Goal: Transaction & Acquisition: Obtain resource

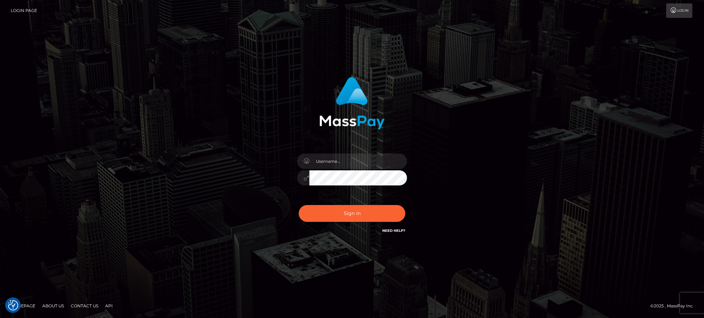
drag, startPoint x: 513, startPoint y: 245, endPoint x: 404, endPoint y: 188, distance: 123.3
click at [513, 245] on div "Sign in" at bounding box center [352, 159] width 392 height 175
click at [340, 165] on input "text" at bounding box center [358, 161] width 98 height 15
type input "speralta"
click at [299, 205] on button "Sign in" at bounding box center [352, 213] width 107 height 17
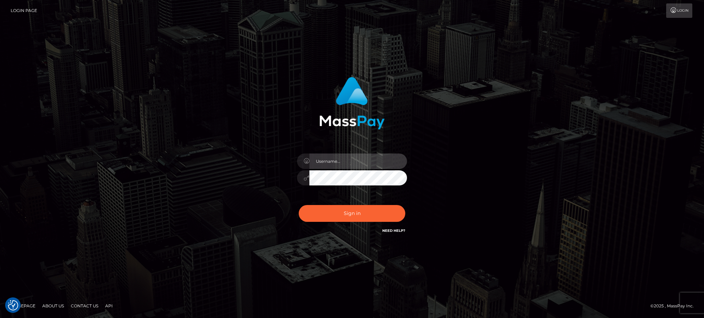
drag, startPoint x: 345, startPoint y: 158, endPoint x: 358, endPoint y: 161, distance: 13.0
click at [345, 158] on input "text" at bounding box center [358, 161] width 98 height 15
type input "speralta"
click at [299, 205] on button "Sign in" at bounding box center [352, 213] width 107 height 17
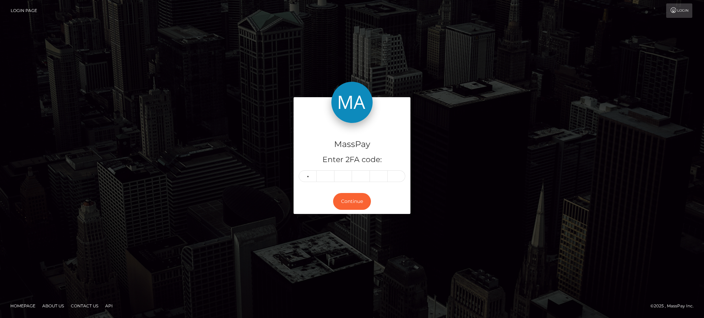
type input "2"
type input "1"
type input "5"
type input "6"
type input "8"
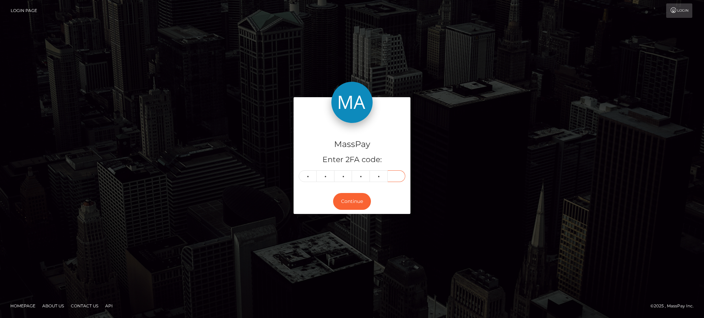
type input "0"
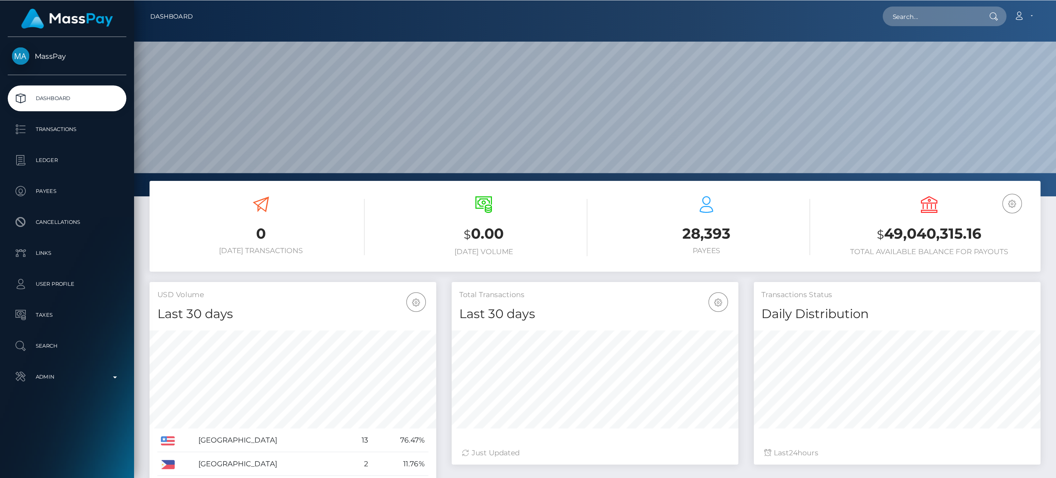
scroll to position [122, 191]
click at [59, 81] on p "Transactions" at bounding box center [45, 86] width 74 height 10
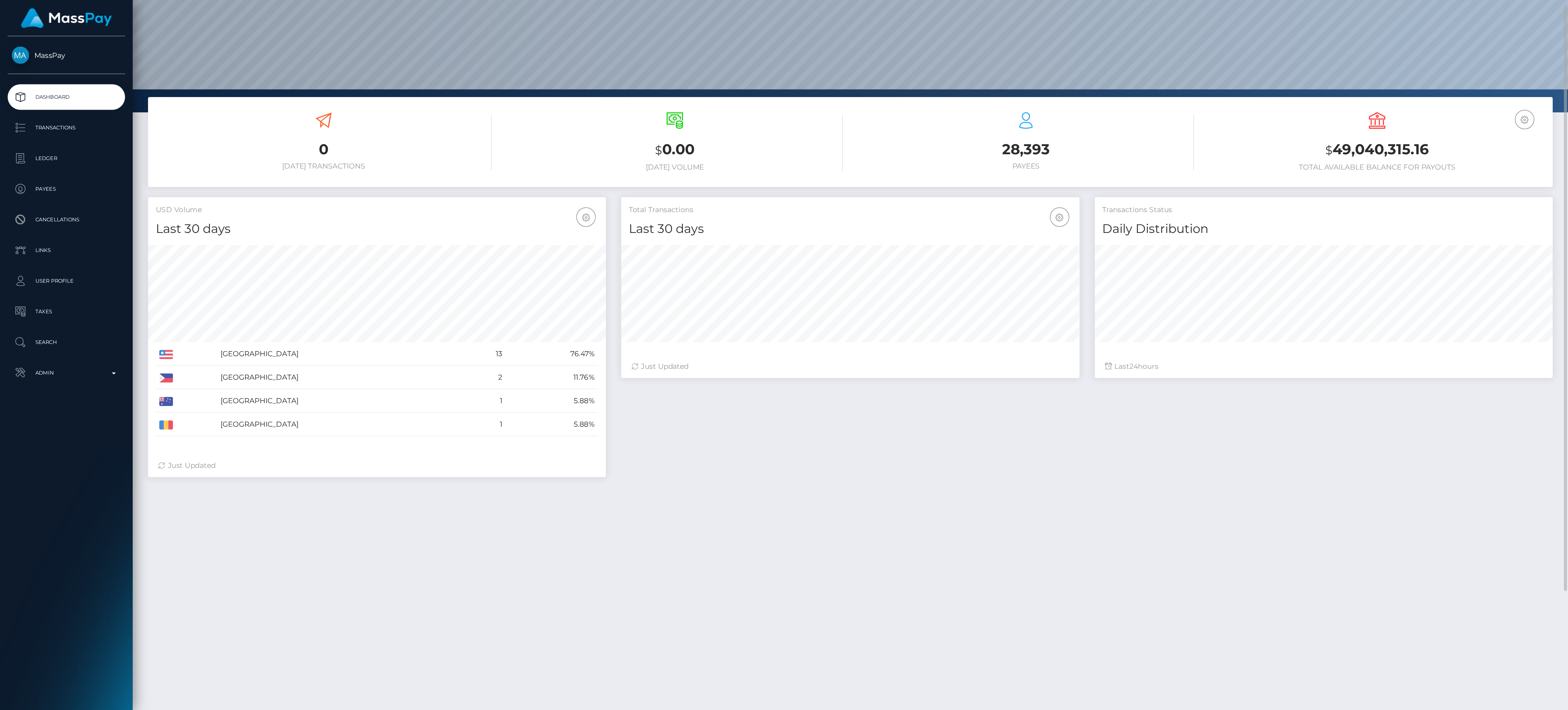
scroll to position [0, 0]
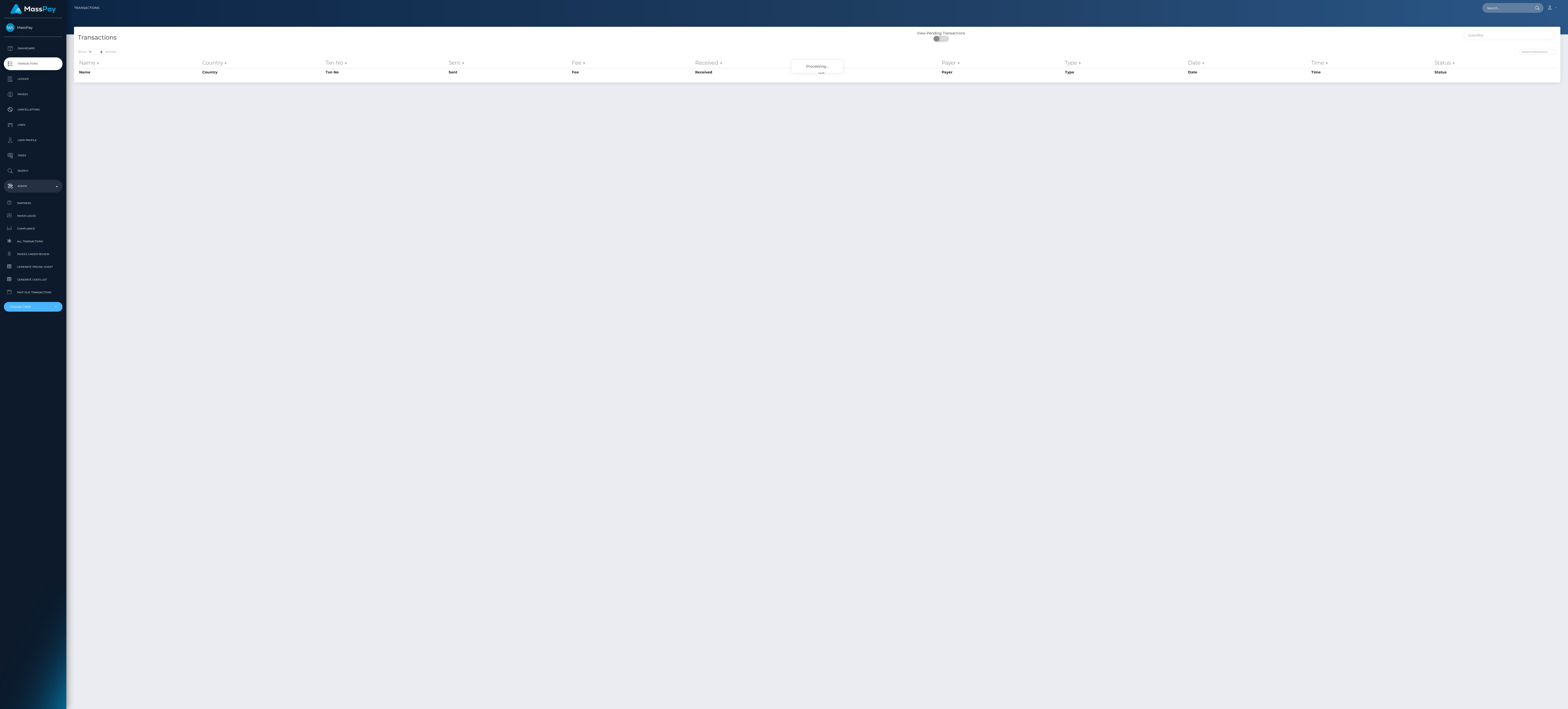
click at [47, 308] on div "Choose Client" at bounding box center [30, 307] width 41 height 4
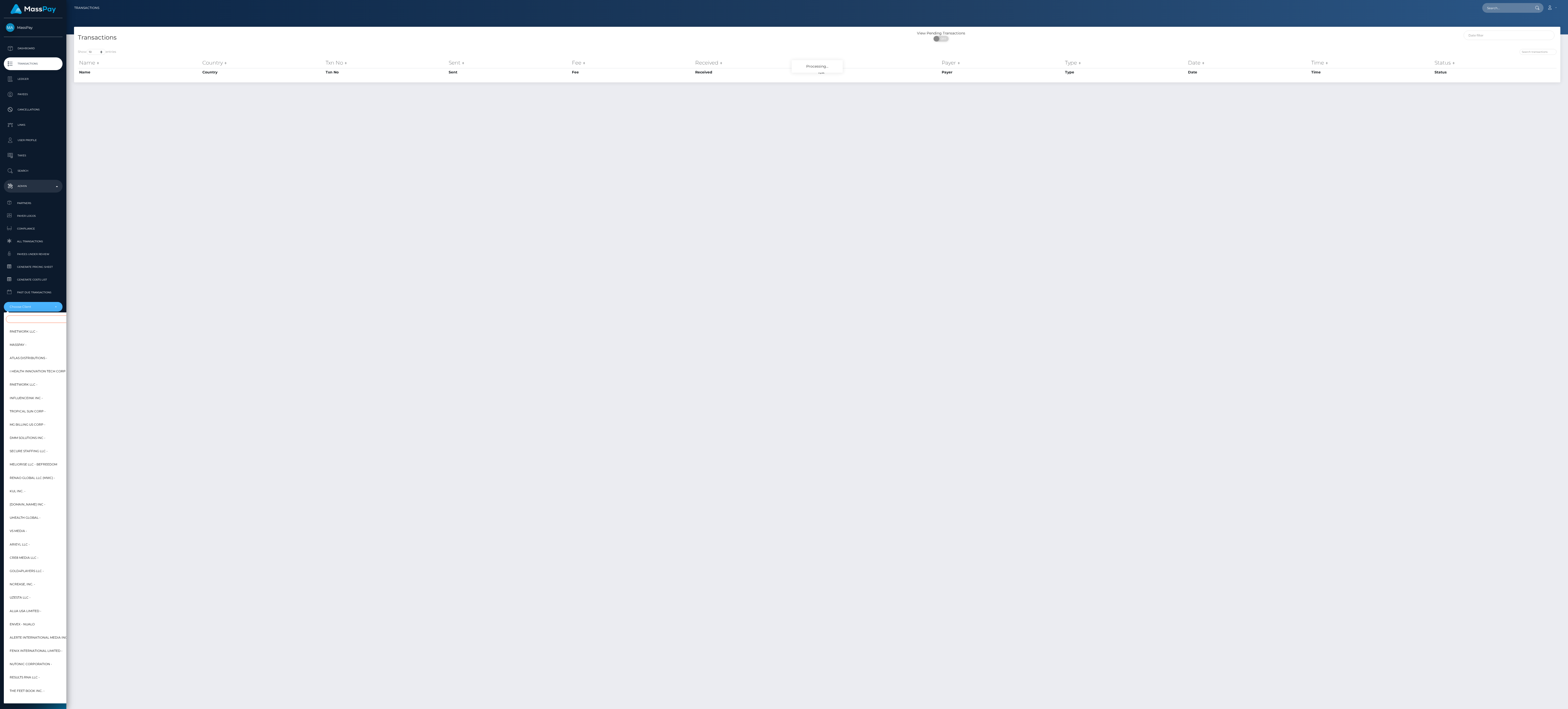
click at [41, 321] on input "Search" at bounding box center [62, 319] width 112 height 7
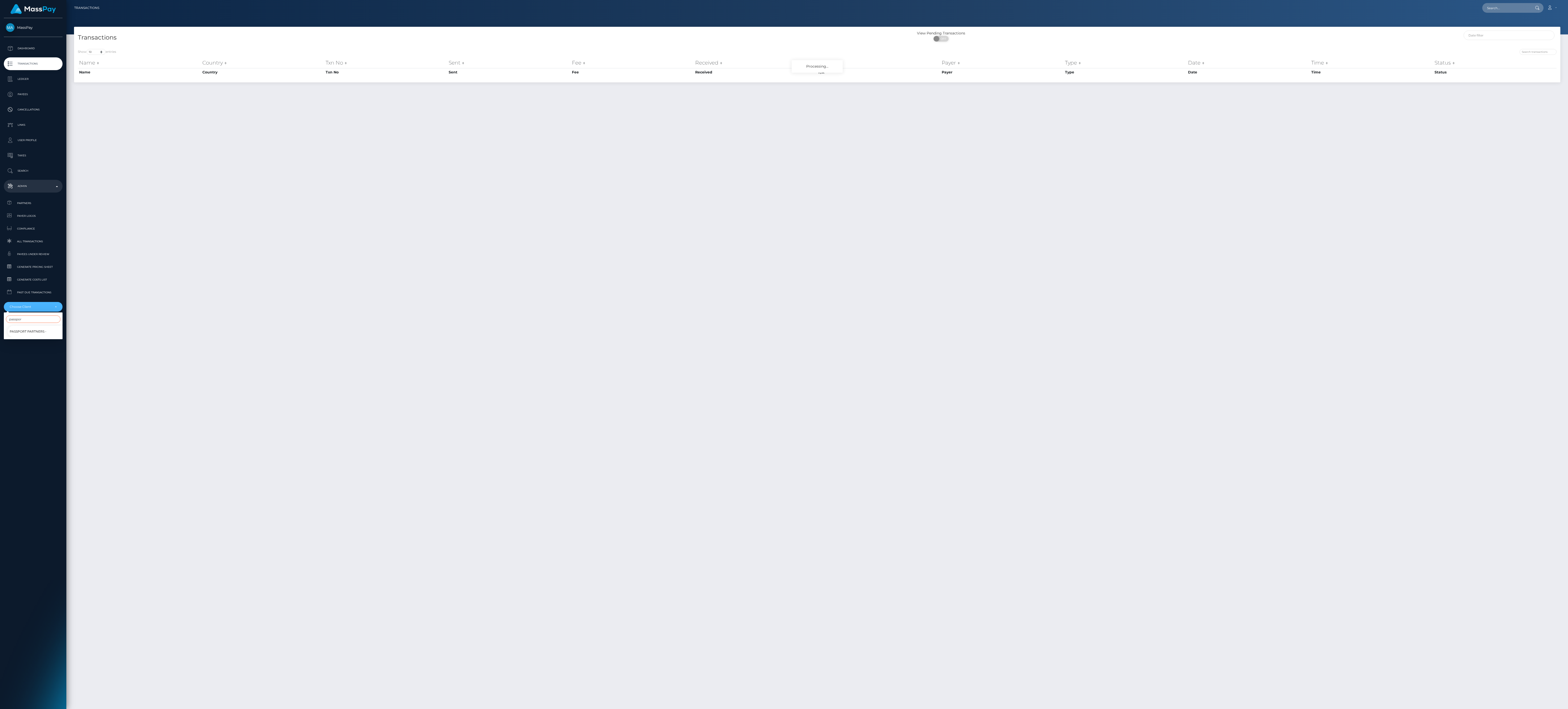
type input "passpor"
click at [24, 330] on span "Passport Partners -" at bounding box center [27, 331] width 36 height 7
select select "228"
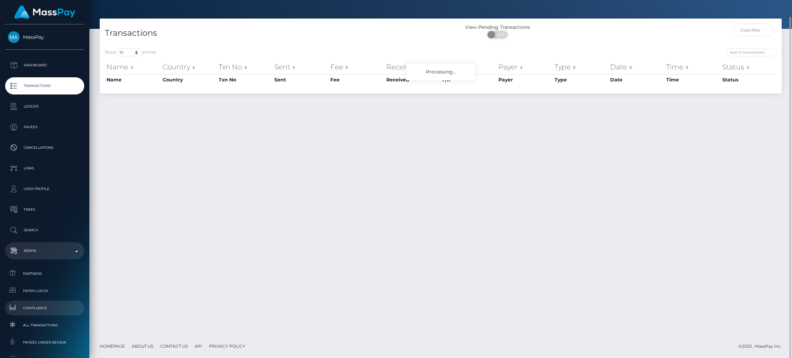
scroll to position [69, 0]
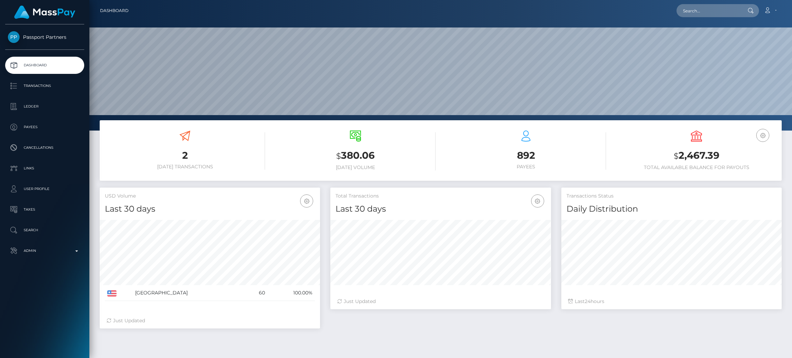
scroll to position [122, 220]
drag, startPoint x: 248, startPoint y: 295, endPoint x: 273, endPoint y: 287, distance: 26.3
click at [256, 291] on tr "United States 60 100.00%" at bounding box center [210, 293] width 210 height 16
click at [273, 307] on div "United States 60 100.00%" at bounding box center [210, 261] width 220 height 93
click at [63, 79] on link "Transactions" at bounding box center [44, 85] width 79 height 17
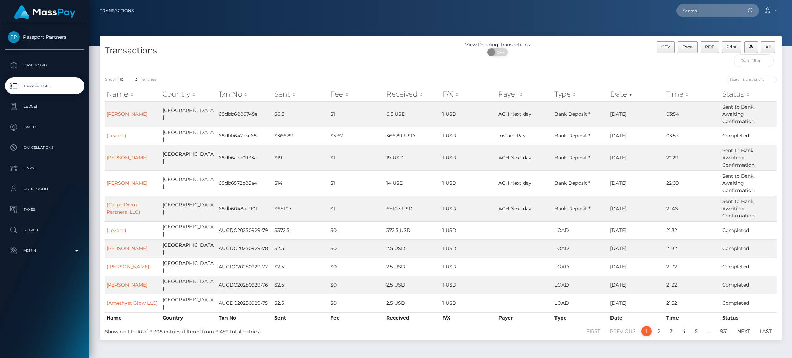
drag, startPoint x: 753, startPoint y: 54, endPoint x: 754, endPoint y: 59, distance: 5.5
click at [754, 57] on div "CSV Excel PDF Print All" at bounding box center [696, 55] width 170 height 29
click at [755, 65] on input "text" at bounding box center [754, 60] width 40 height 13
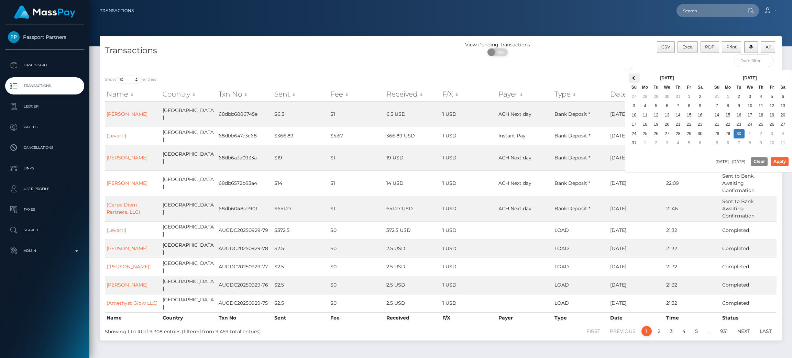
click at [632, 78] on th at bounding box center [634, 78] width 11 height 9
click at [632, 79] on th at bounding box center [634, 78] width 11 height 9
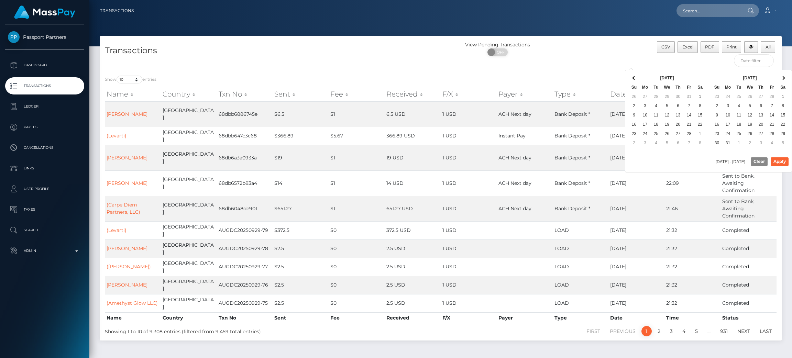
click at [633, 78] on th at bounding box center [634, 78] width 11 height 9
click at [632, 80] on th at bounding box center [634, 78] width 11 height 9
click at [633, 80] on th at bounding box center [634, 78] width 11 height 9
click at [632, 81] on th at bounding box center [634, 78] width 11 height 9
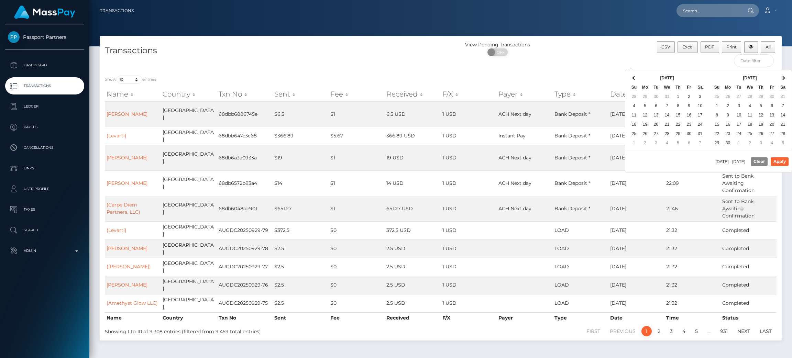
click at [632, 81] on th at bounding box center [634, 78] width 11 height 9
click at [781, 77] on span at bounding box center [783, 78] width 4 height 4
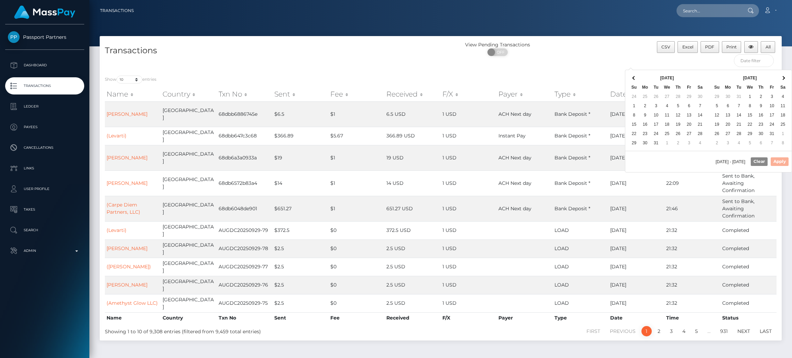
click at [781, 77] on span at bounding box center [783, 78] width 4 height 4
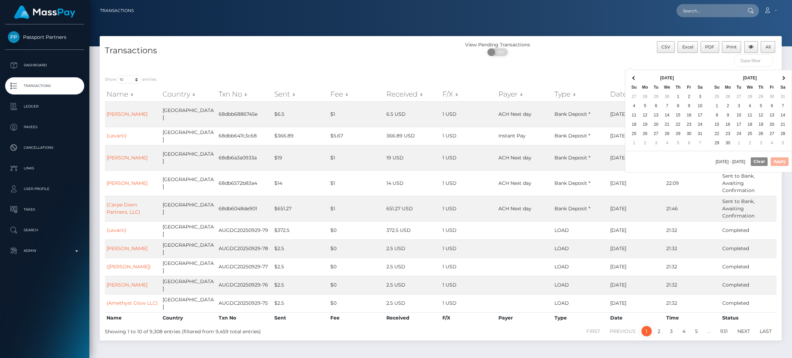
click at [781, 77] on span at bounding box center [783, 78] width 4 height 4
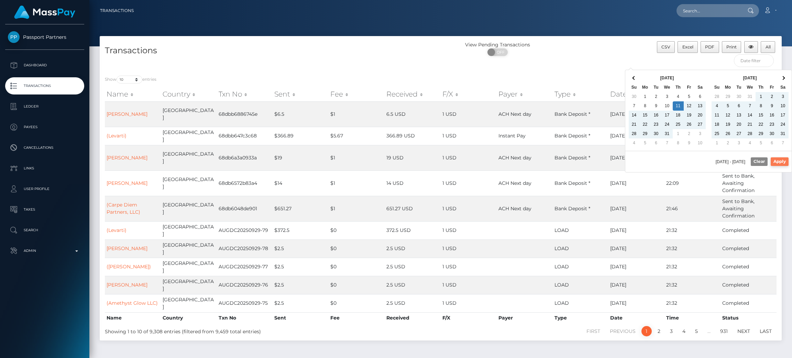
click at [779, 161] on button "Apply" at bounding box center [779, 161] width 18 height 8
type input "07/11/2024 - 07/11/2025"
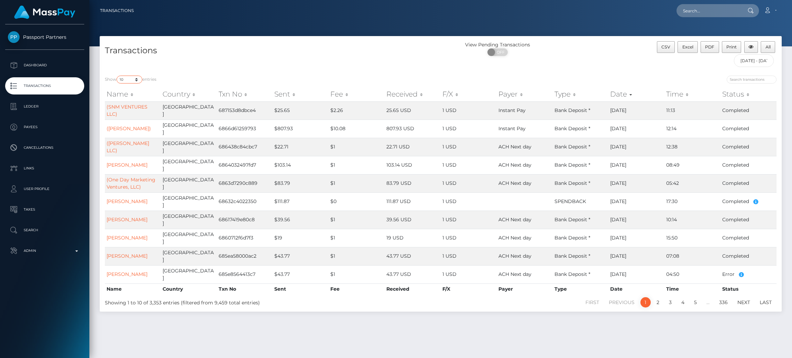
click at [140, 78] on select "10 25 50 100 250 500 1,000 3,500 All" at bounding box center [130, 80] width 26 height 8
select select "-1"
click at [117, 76] on select "10 25 50 100 250 500 1,000 3,500 All" at bounding box center [130, 80] width 26 height 8
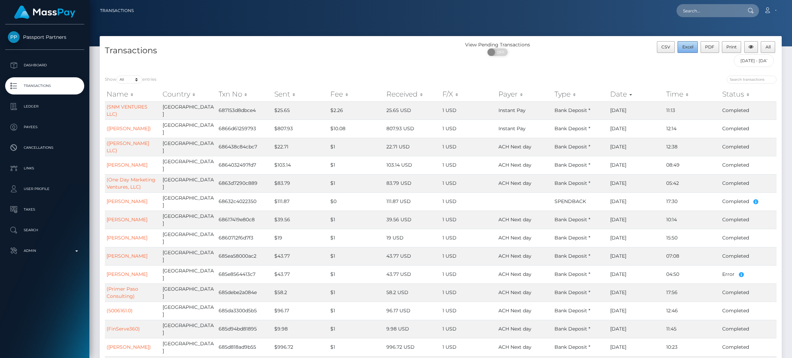
click at [692, 46] on span "Excel" at bounding box center [687, 46] width 11 height 5
